Goal: Task Accomplishment & Management: Complete application form

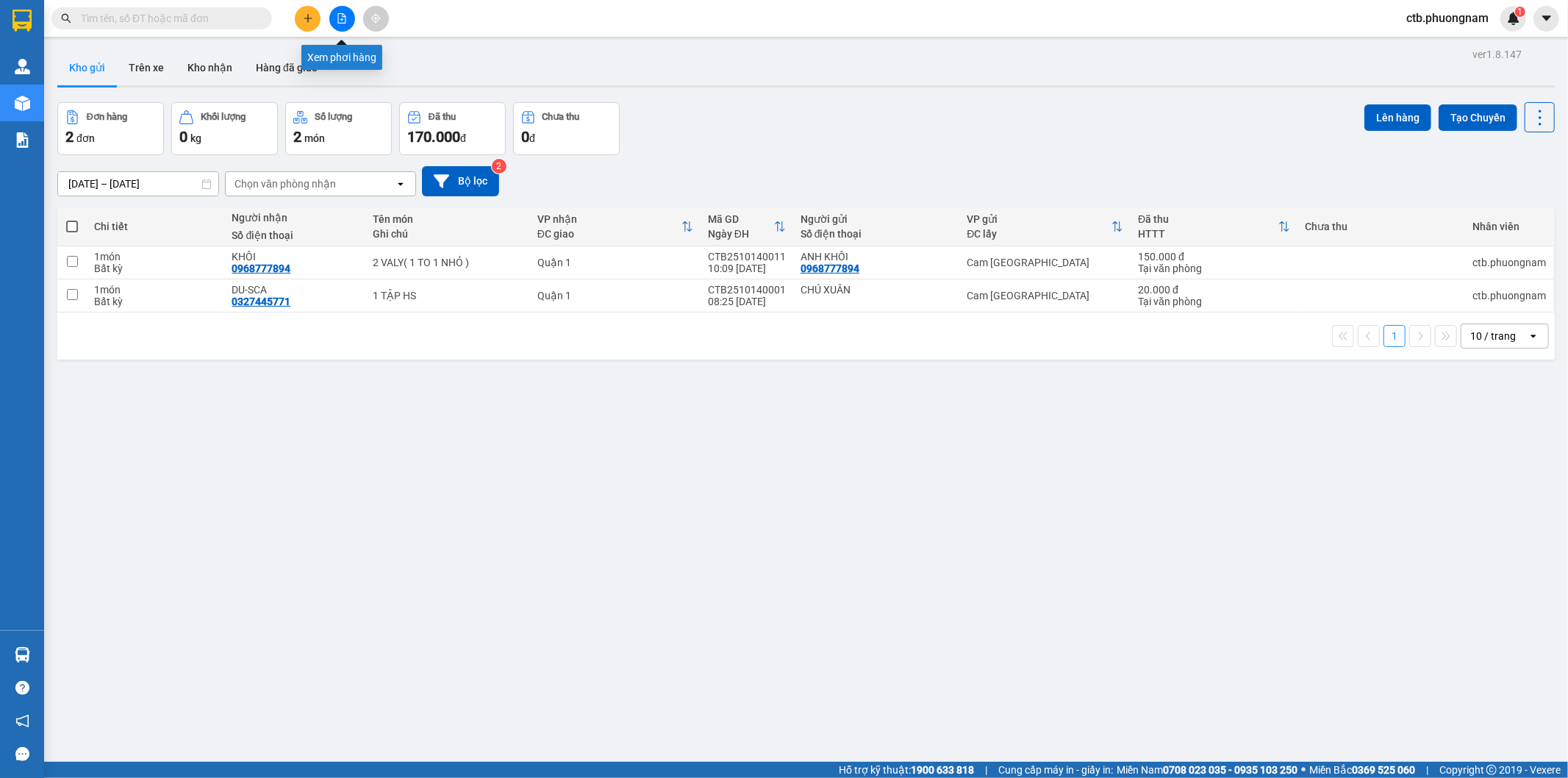
click at [346, 16] on icon "file-add" at bounding box center [342, 18] width 8 height 10
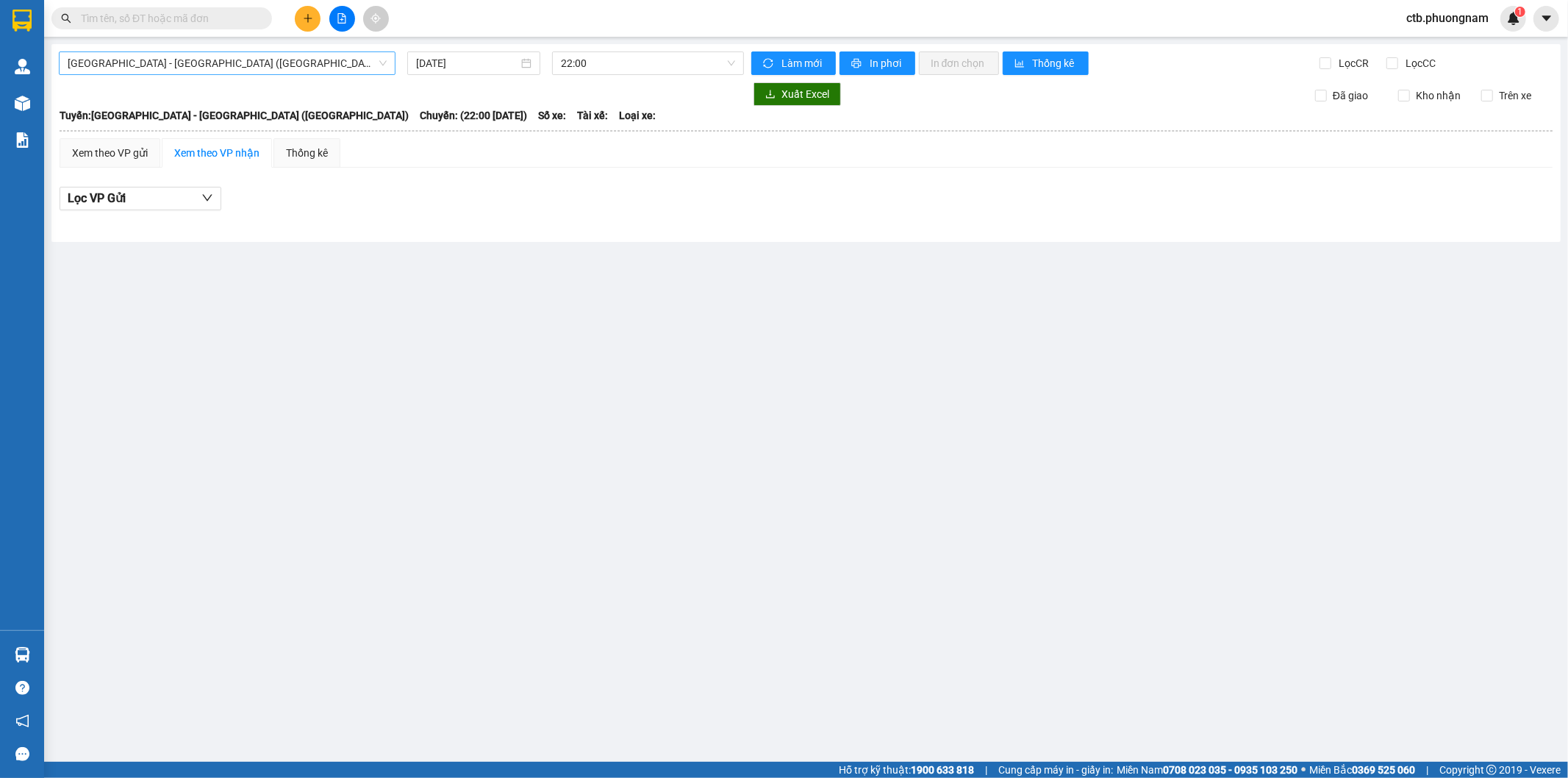
click at [233, 68] on span "[GEOGRAPHIC_DATA] - [GEOGRAPHIC_DATA] ([GEOGRAPHIC_DATA])" at bounding box center [227, 63] width 319 height 22
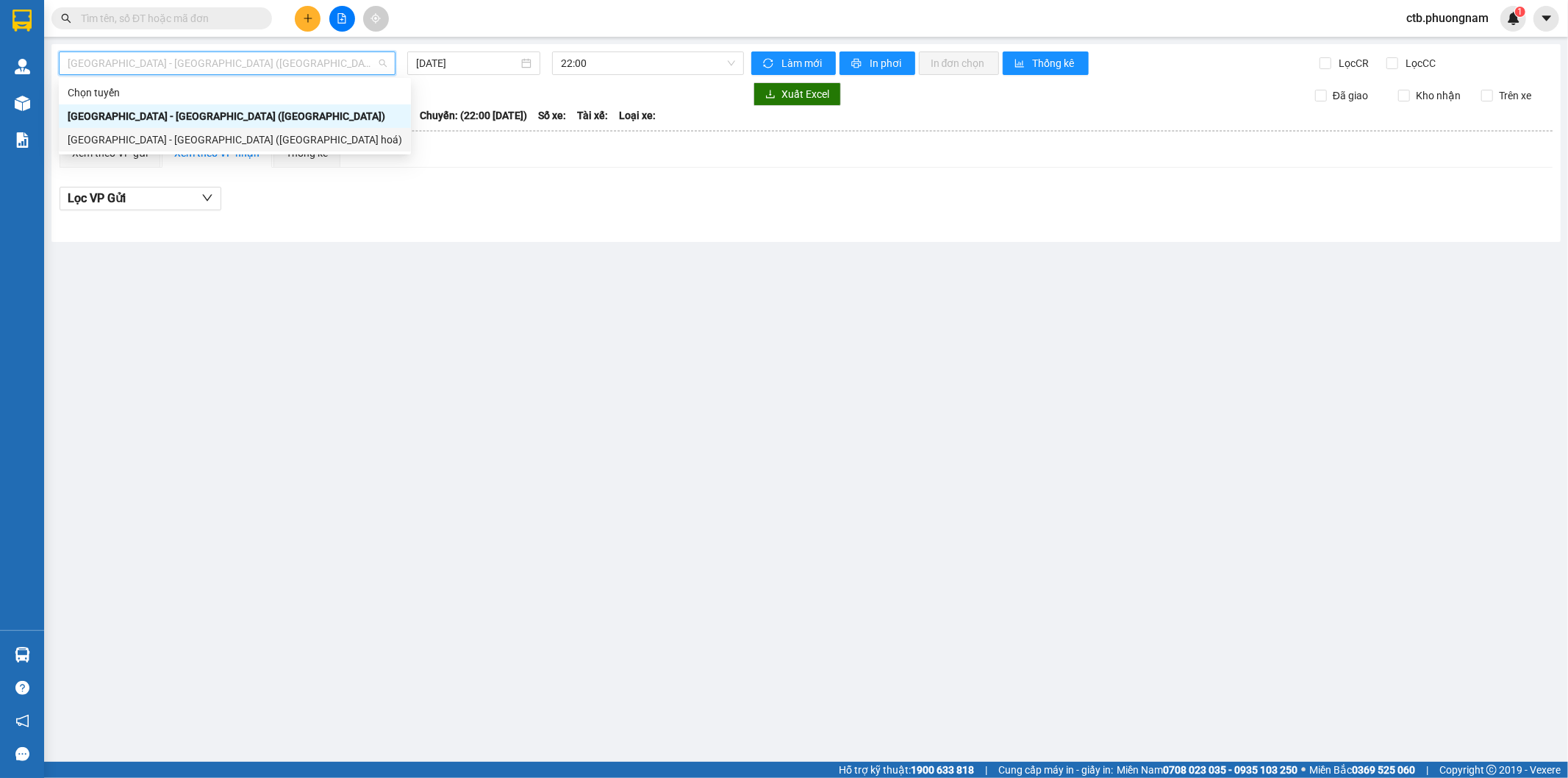
click at [165, 140] on div "[GEOGRAPHIC_DATA] - [GEOGRAPHIC_DATA] ([GEOGRAPHIC_DATA] hoá)" at bounding box center [234, 139] width 334 height 16
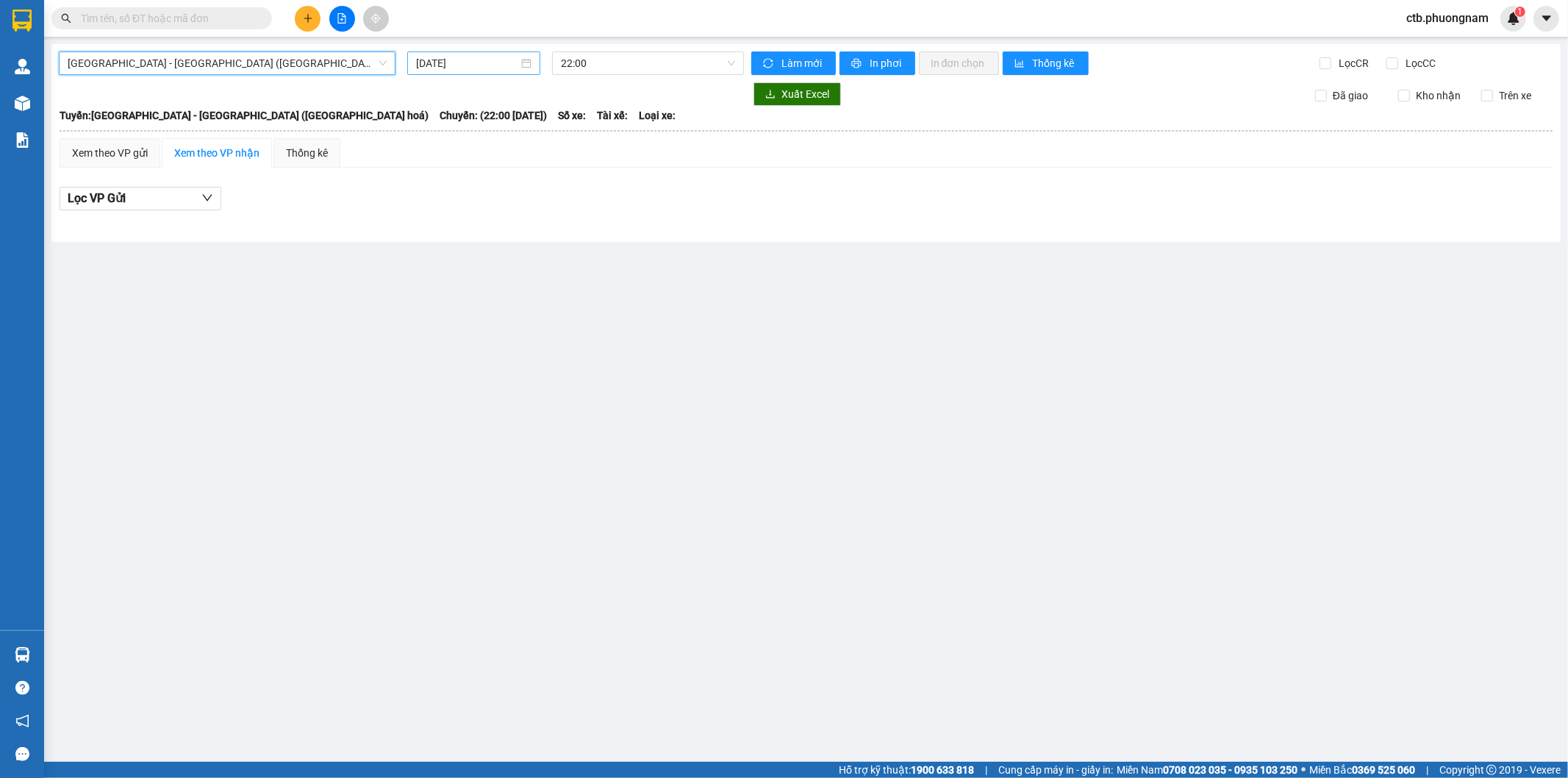
click at [487, 60] on input "[DATE]" at bounding box center [468, 63] width 103 height 16
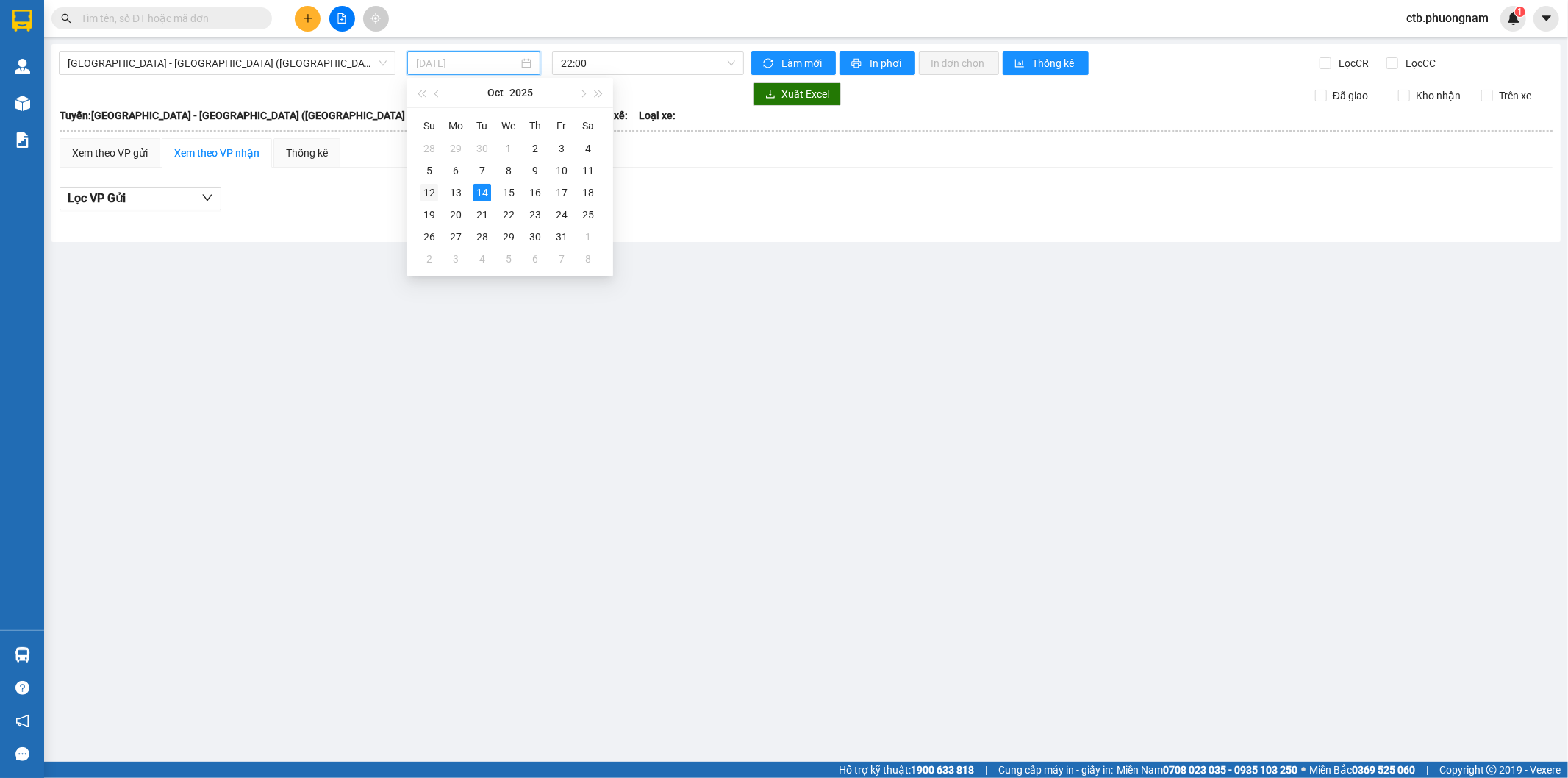
click at [436, 192] on div "12" at bounding box center [429, 192] width 18 height 18
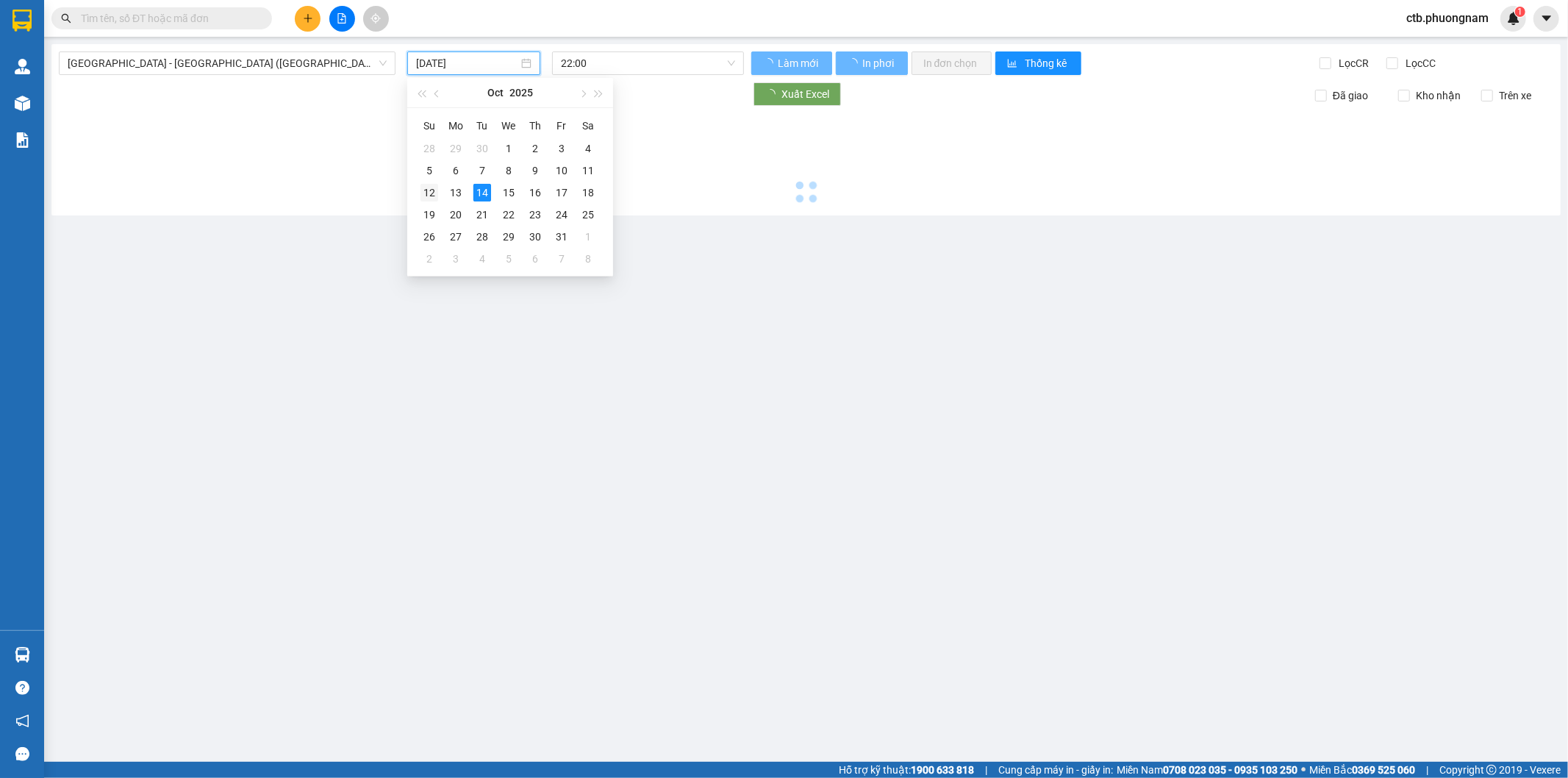
type input "[DATE]"
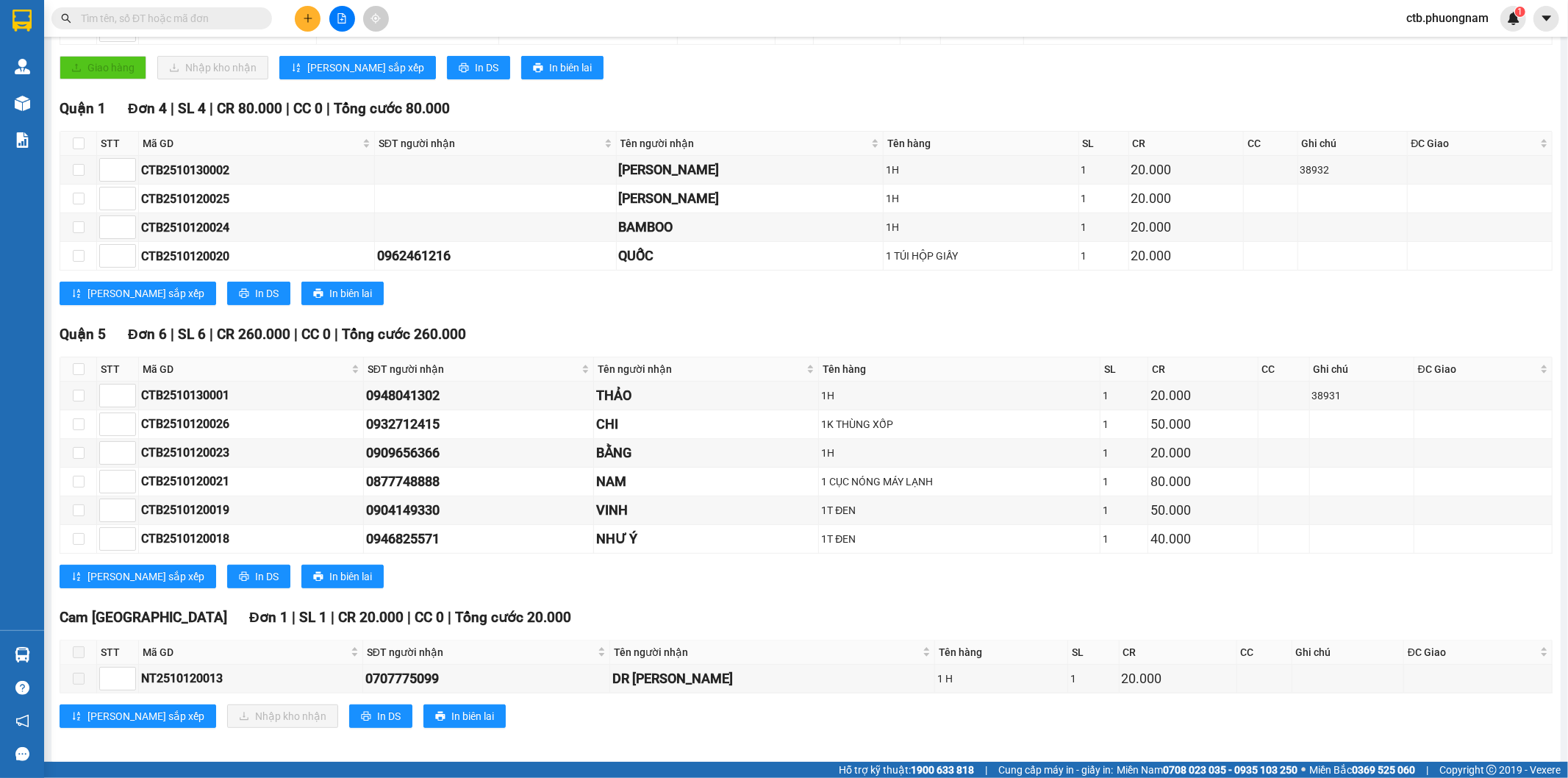
scroll to position [327, 0]
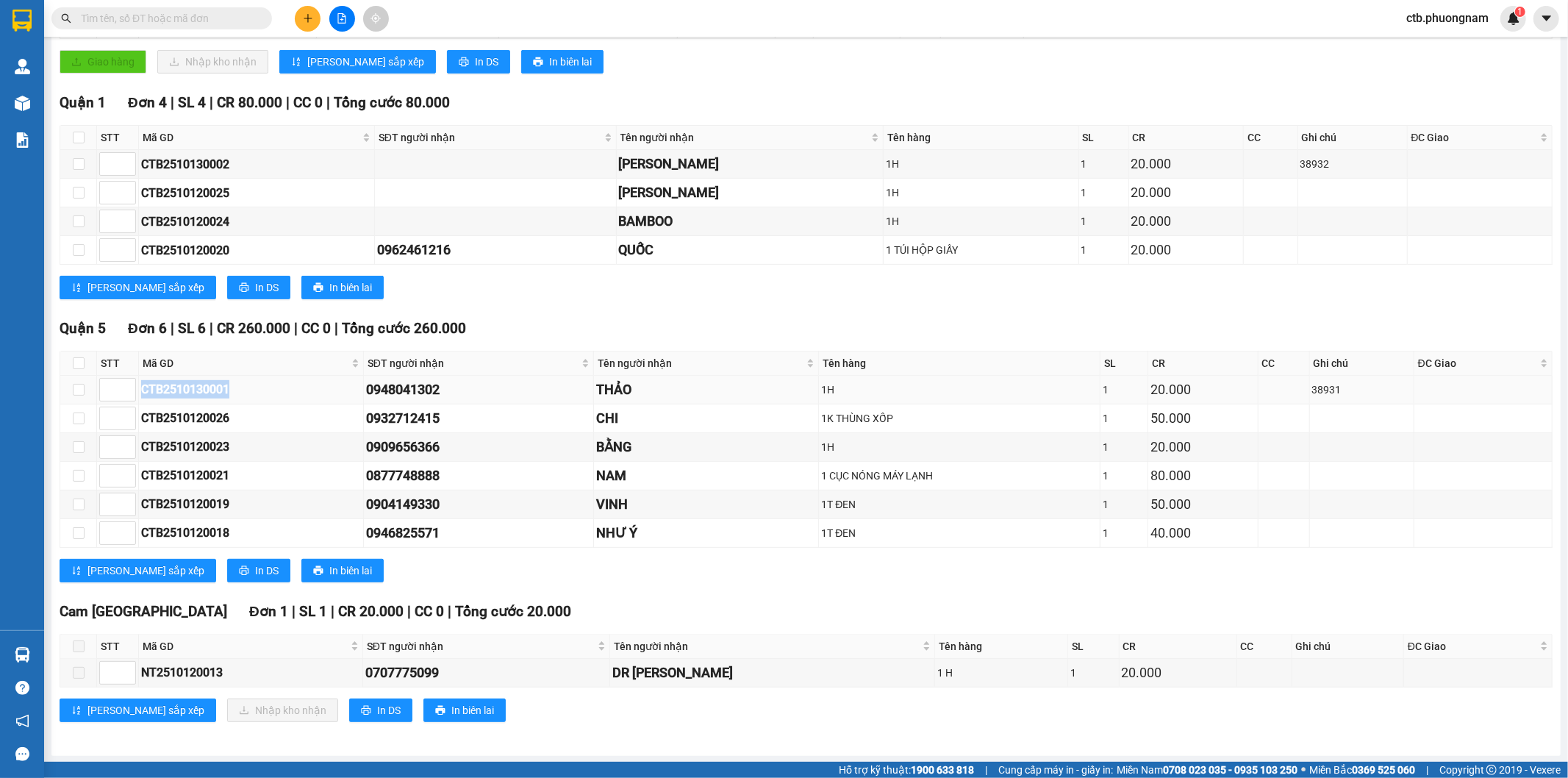
drag, startPoint x: 142, startPoint y: 392, endPoint x: 234, endPoint y: 390, distance: 92.0
click at [234, 390] on div "CTB2510130001" at bounding box center [250, 389] width 220 height 18
copy div "CTB2510130001"
click at [186, 12] on input "text" at bounding box center [168, 18] width 174 height 16
paste input "CTB2510130001"
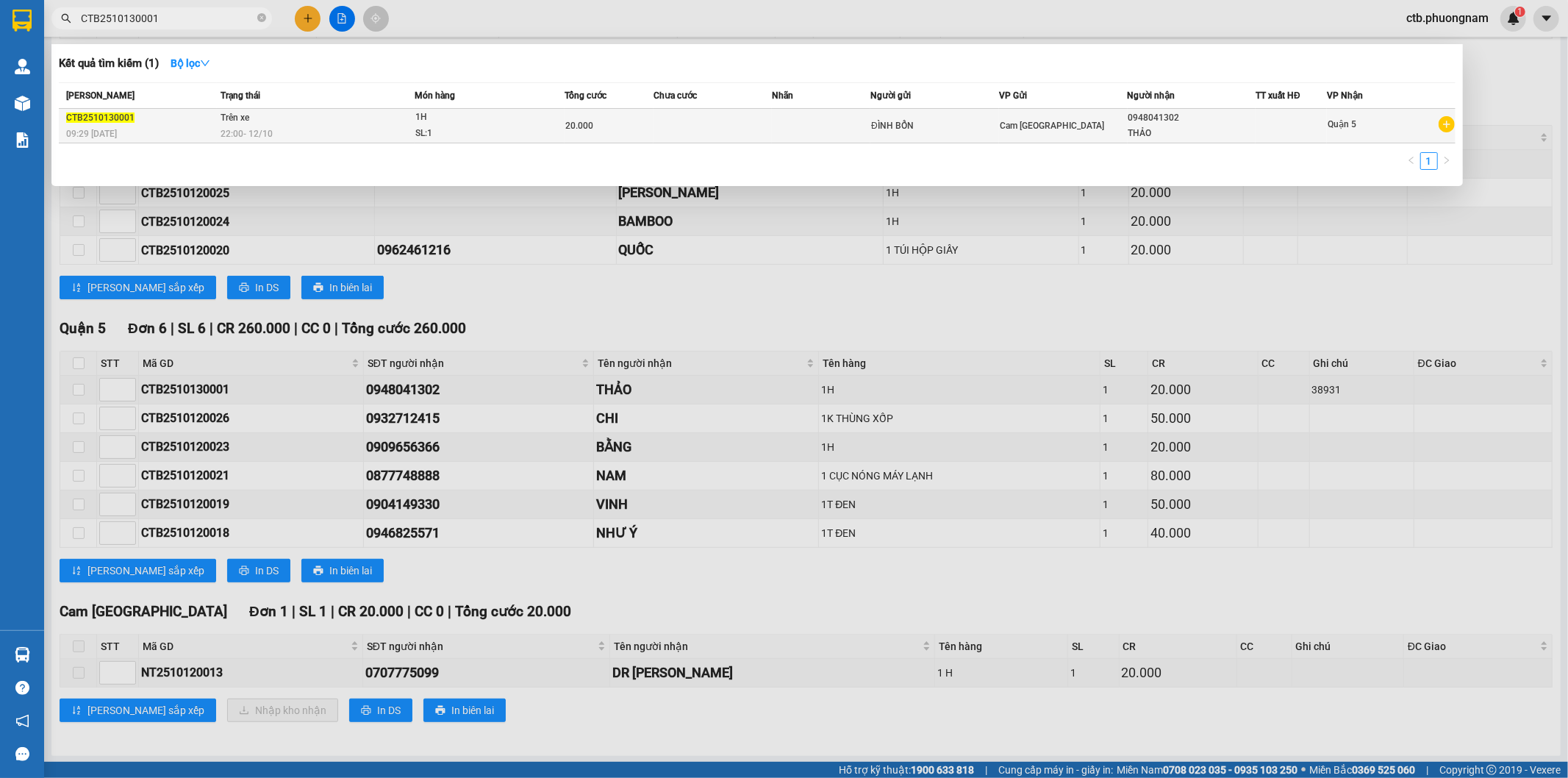
type input "CTB2510130001"
click at [347, 132] on div "22:00 [DATE]" at bounding box center [317, 133] width 194 height 16
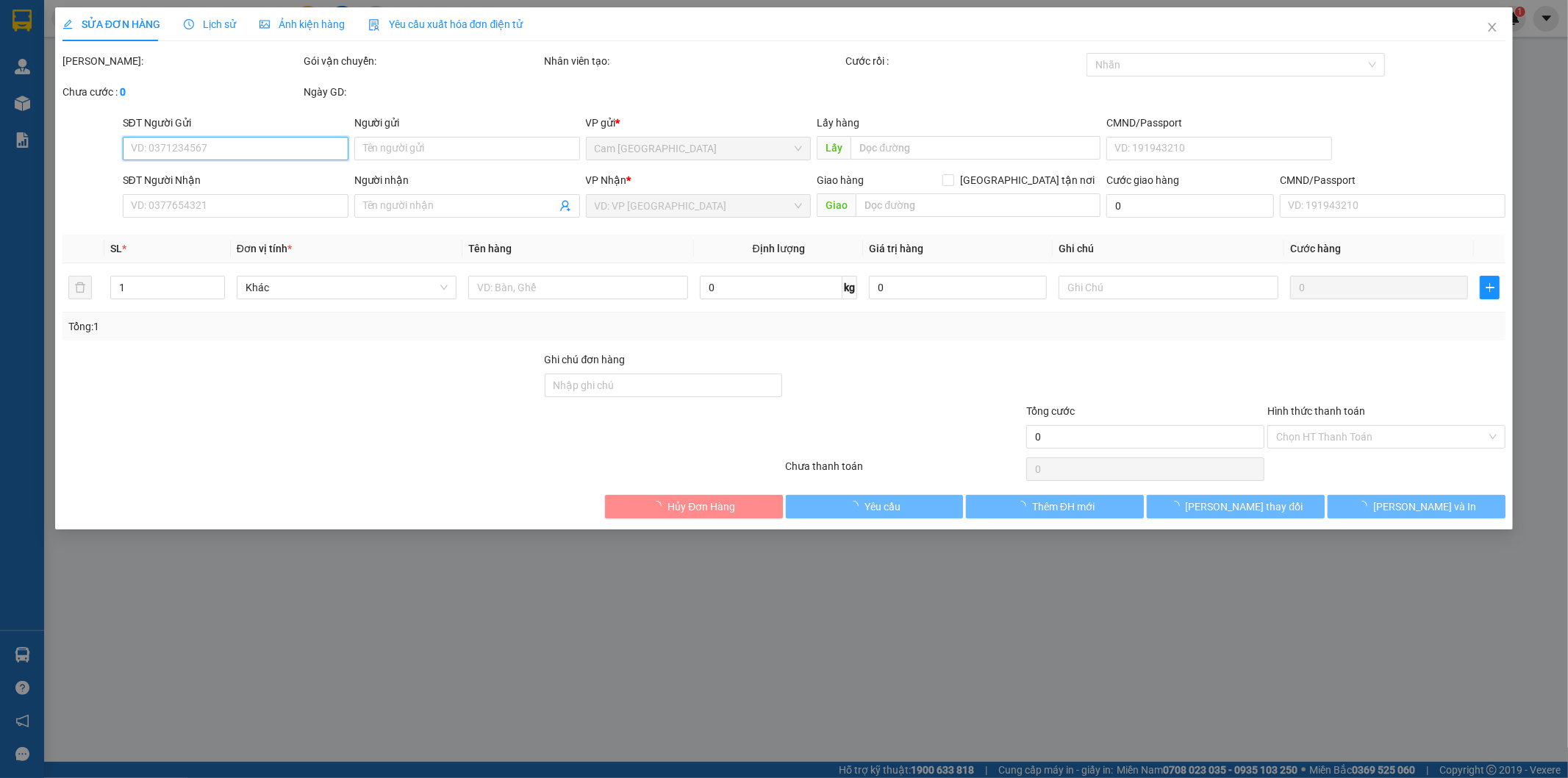
type input "ĐÌNH BỔN"
type input "0948041302"
type input "THẢO"
type input "20.000"
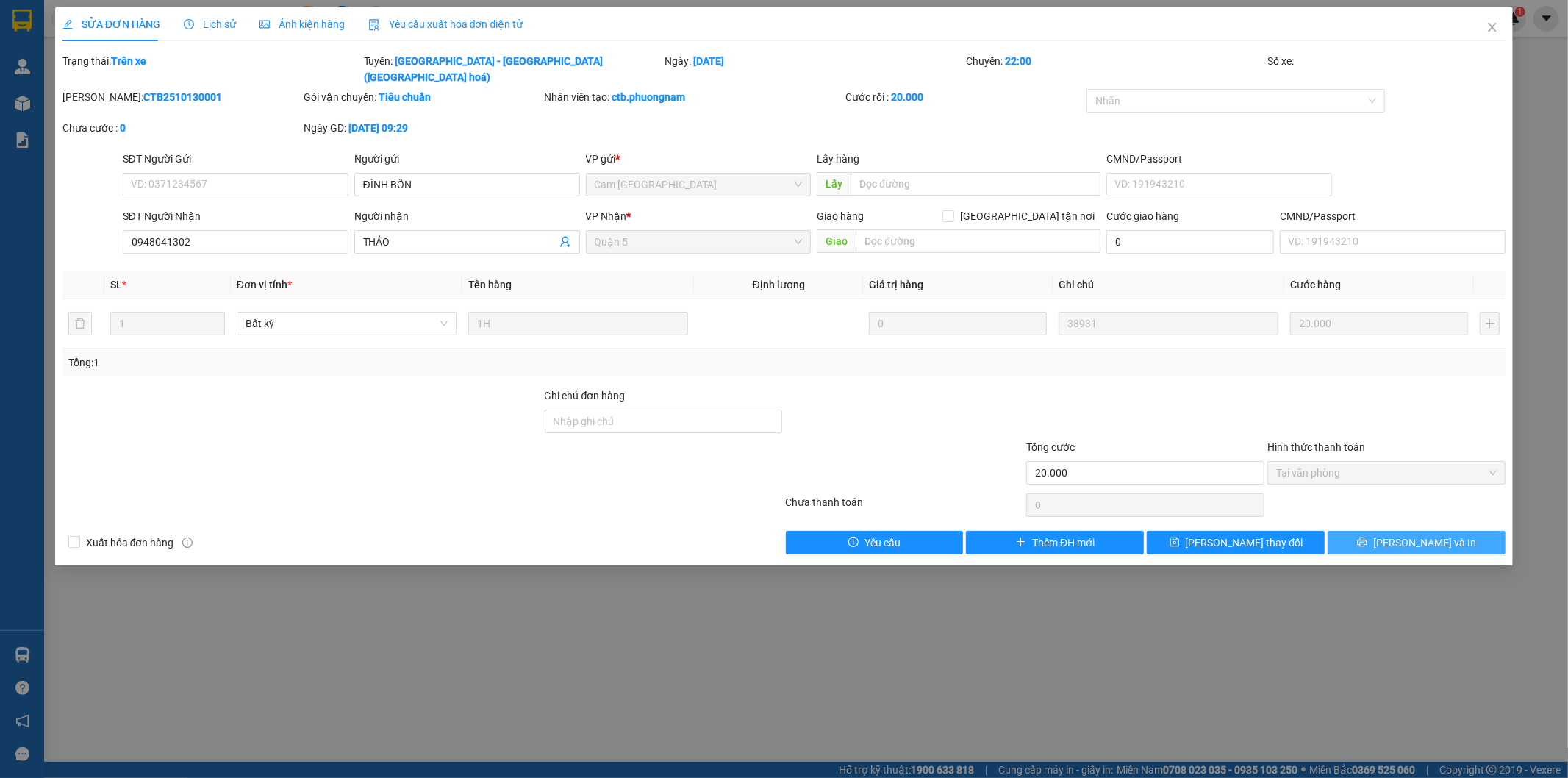
click at [1368, 536] on span "printer" at bounding box center [1362, 542] width 10 height 11
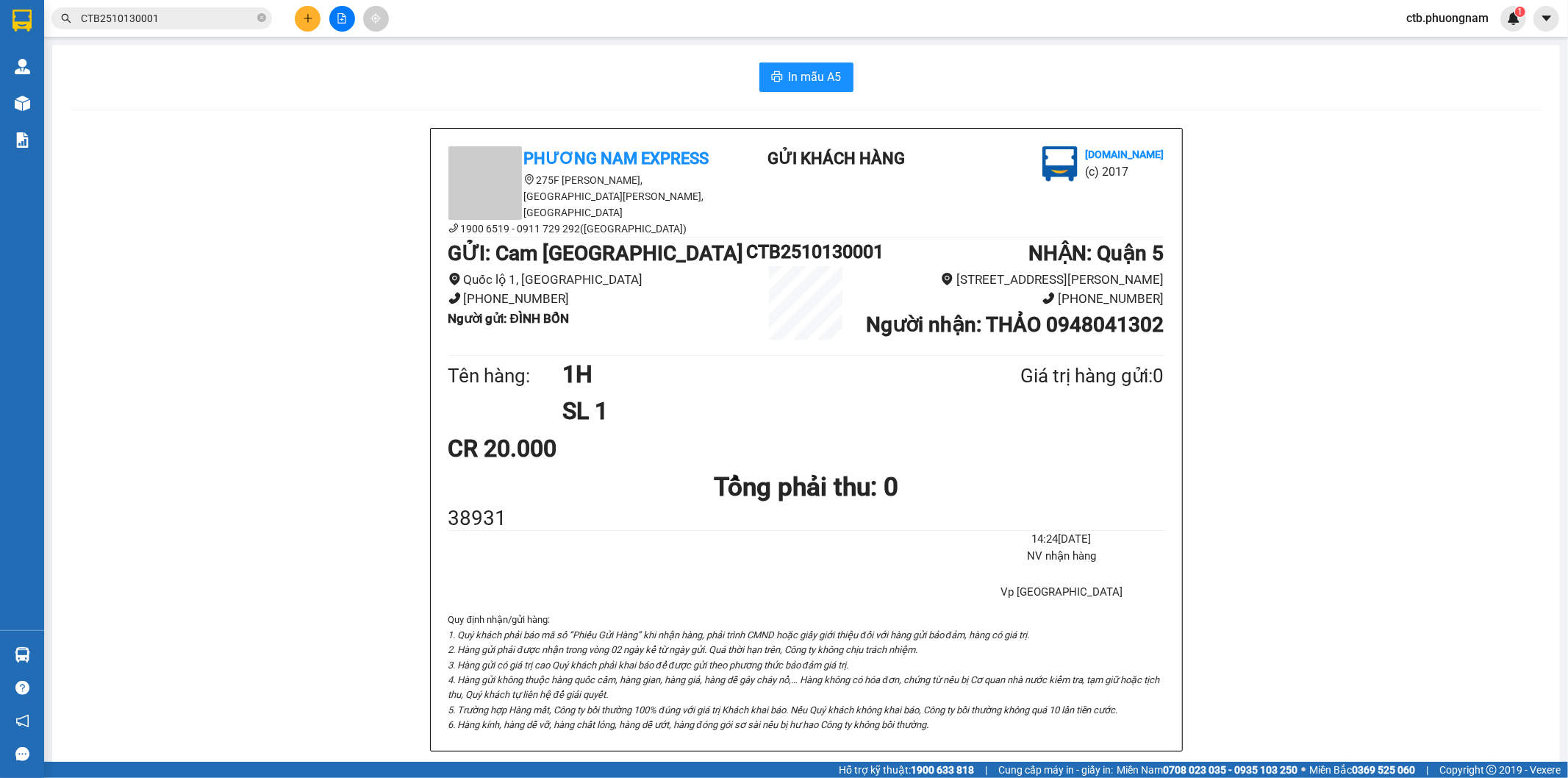
click at [340, 24] on button at bounding box center [342, 19] width 26 height 26
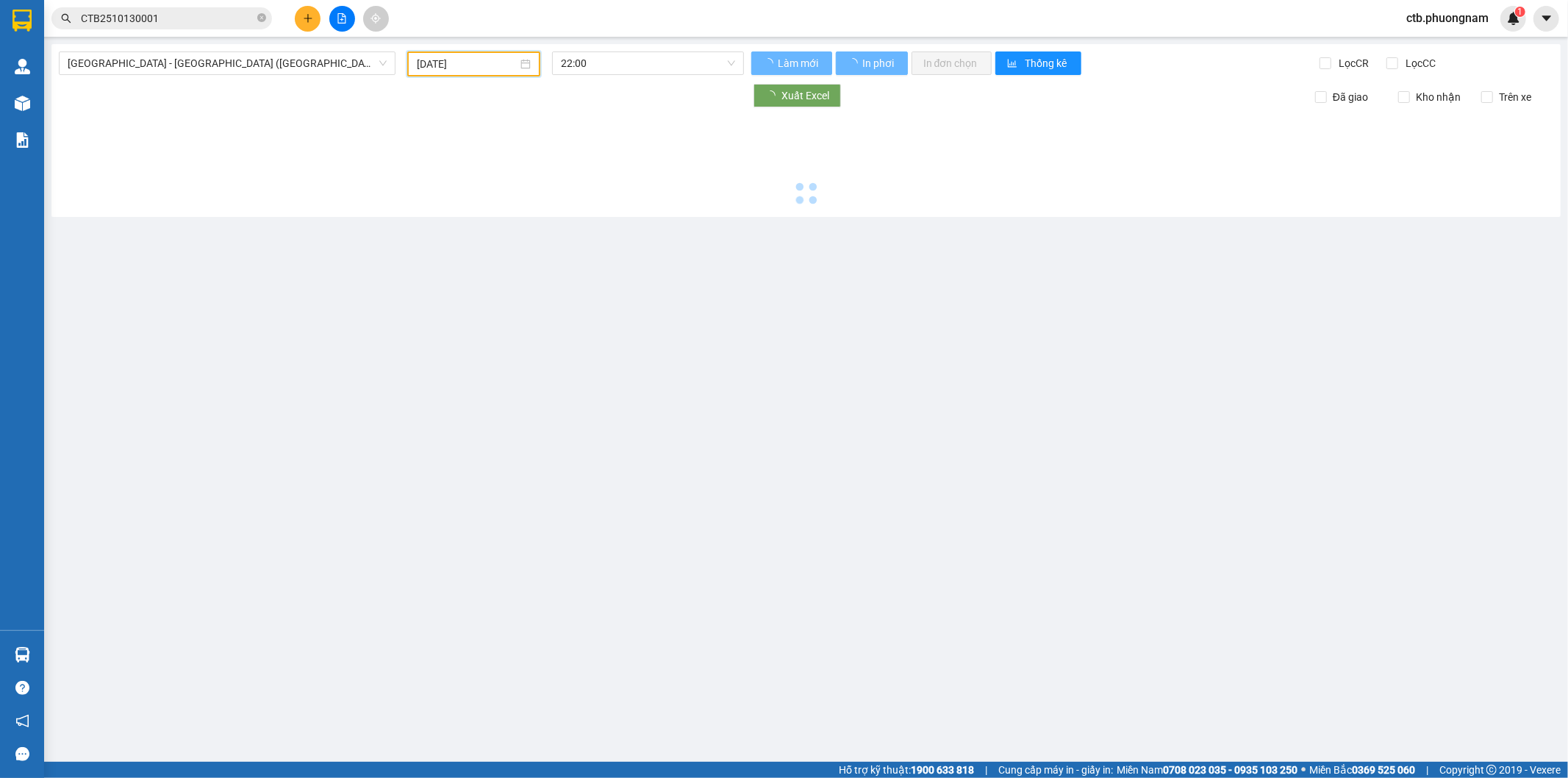
click at [477, 66] on input "[DATE]" at bounding box center [468, 63] width 101 height 16
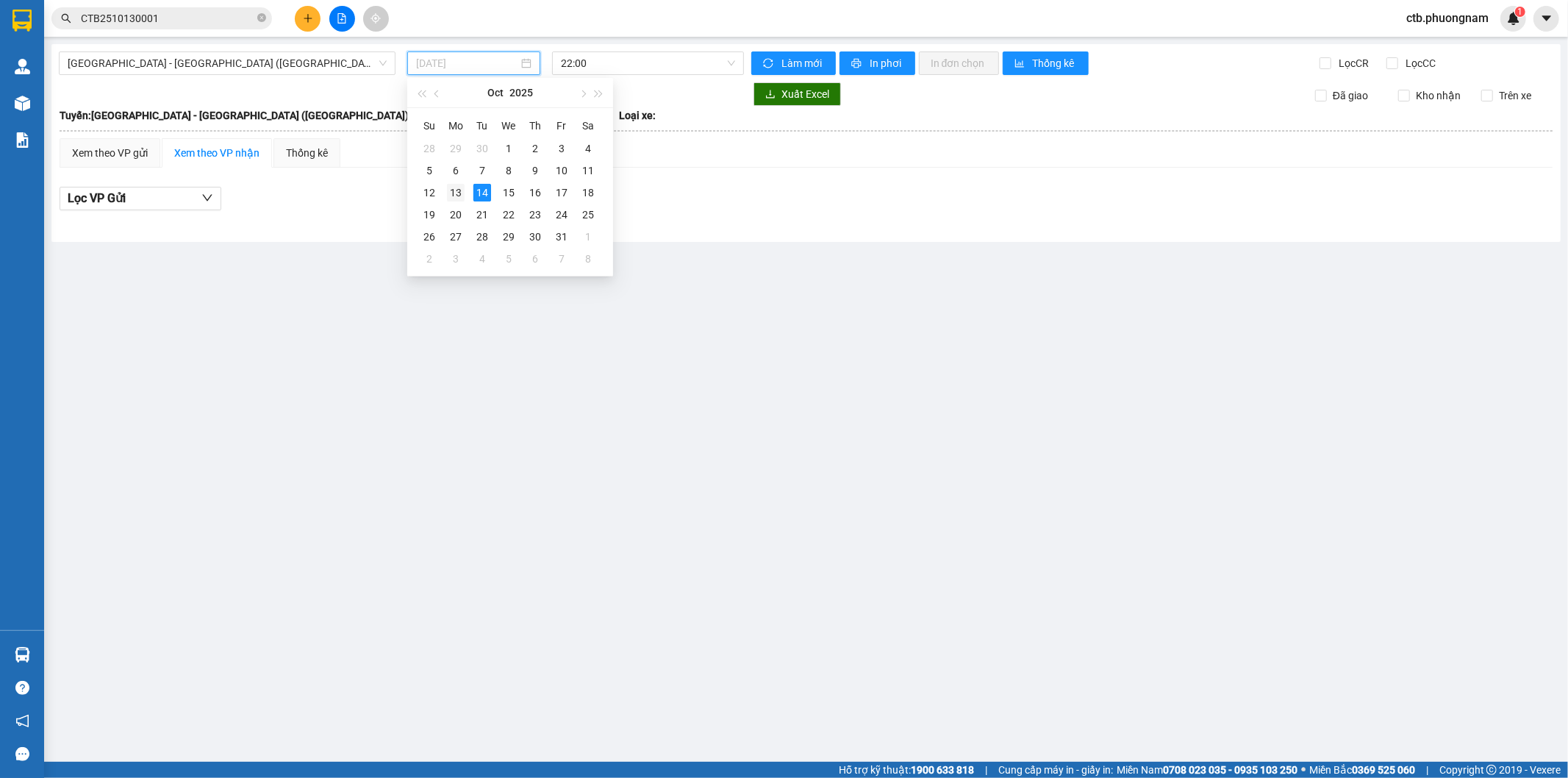
click at [451, 191] on div "13" at bounding box center [455, 192] width 18 height 18
type input "[DATE]"
